Goal: Task Accomplishment & Management: Manage account settings

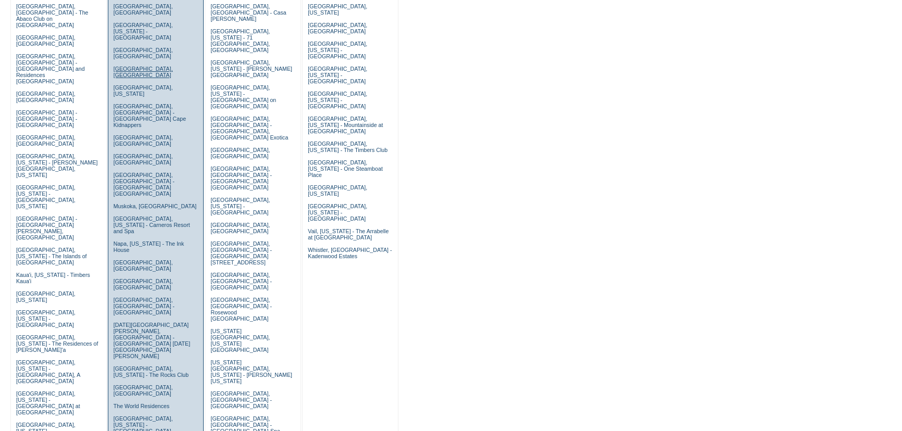
scroll to position [142, 0]
click at [137, 241] on link "Napa, [US_STATE] - The Ink House" at bounding box center [148, 247] width 71 height 12
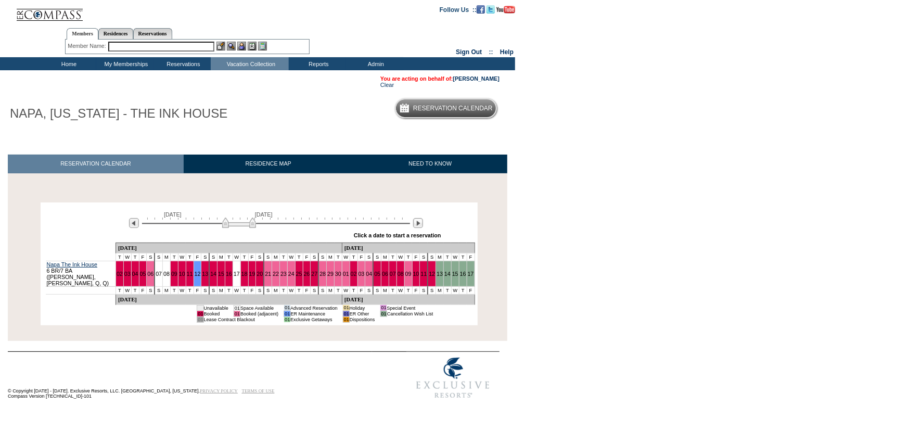
click at [236, 221] on img at bounding box center [239, 223] width 34 height 10
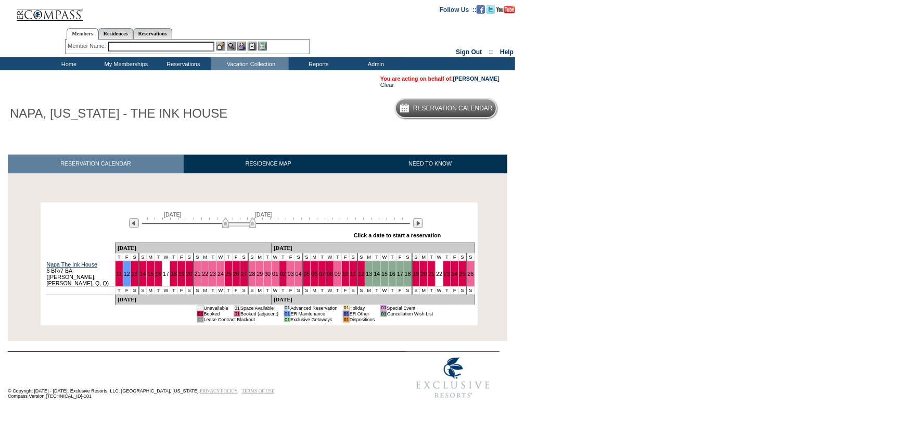
click at [157, 45] on input "text" at bounding box center [161, 47] width 106 height 10
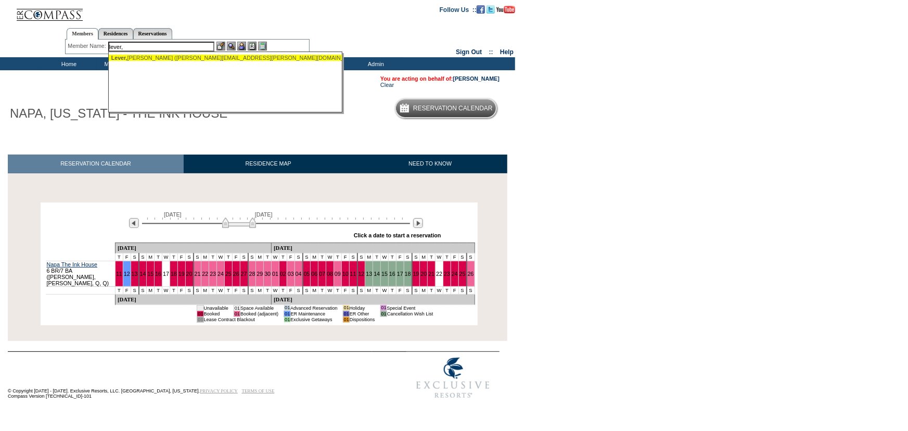
click at [172, 58] on div "Lever, David (dlever@mccarthy.ca)" at bounding box center [225, 58] width 229 height 6
type input "Lever, David (dlever@mccarthy.ca)"
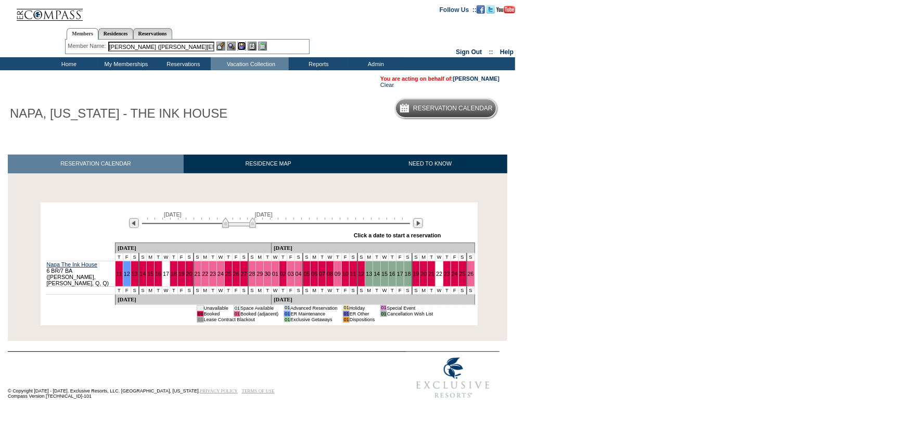
click at [243, 48] on img at bounding box center [241, 46] width 9 height 9
click at [230, 46] on img at bounding box center [231, 46] width 9 height 9
